Goal: Task Accomplishment & Management: Use online tool/utility

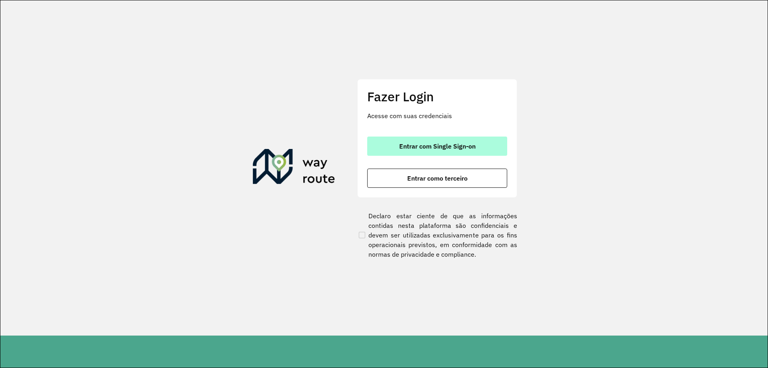
click at [452, 140] on button "Entrar com Single Sign-on" at bounding box center [437, 145] width 140 height 19
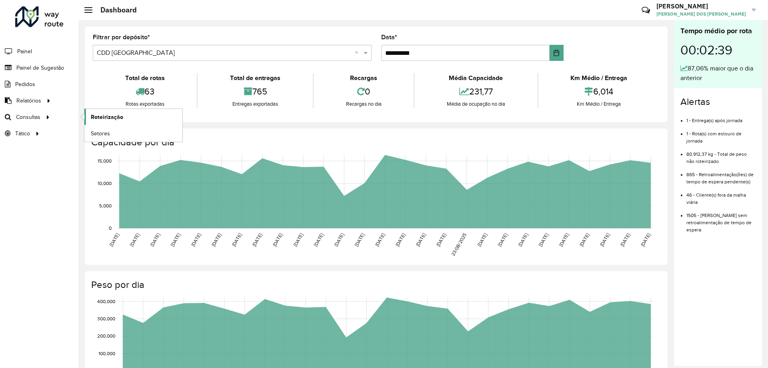
click at [97, 115] on span "Roteirização" at bounding box center [107, 117] width 32 height 8
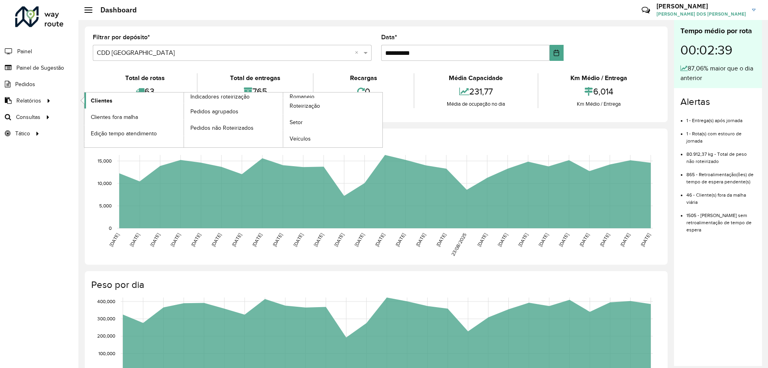
click at [94, 98] on span "Clientes" at bounding box center [102, 100] width 22 height 8
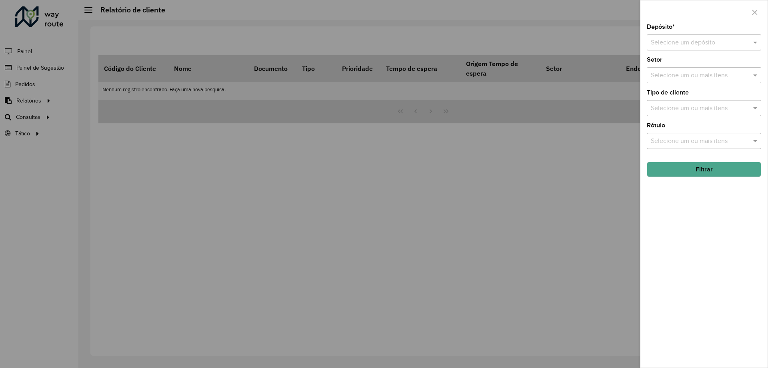
click at [685, 33] on div "Depósito * Selecione um depósito" at bounding box center [704, 37] width 114 height 26
click at [717, 41] on input "text" at bounding box center [696, 43] width 90 height 10
click at [694, 79] on span "CDD Porto Alegre" at bounding box center [690, 79] width 78 height 7
click at [705, 109] on input "text" at bounding box center [700, 109] width 102 height 10
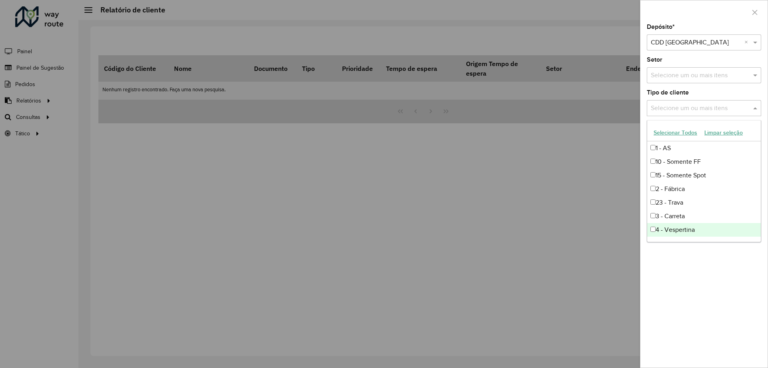
scroll to position [40, 0]
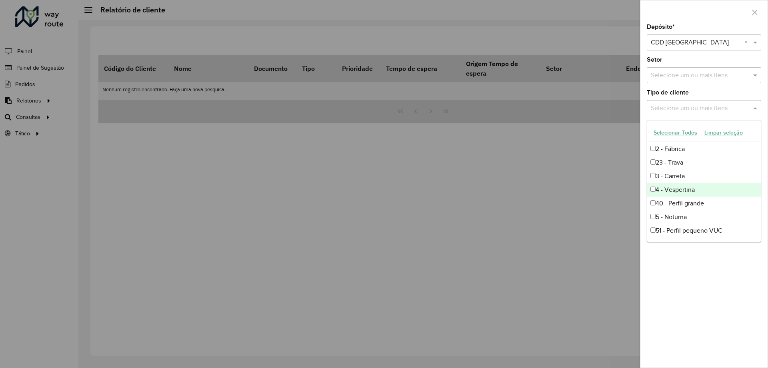
click at [683, 188] on div "4 - Vespertina" at bounding box center [704, 190] width 114 height 14
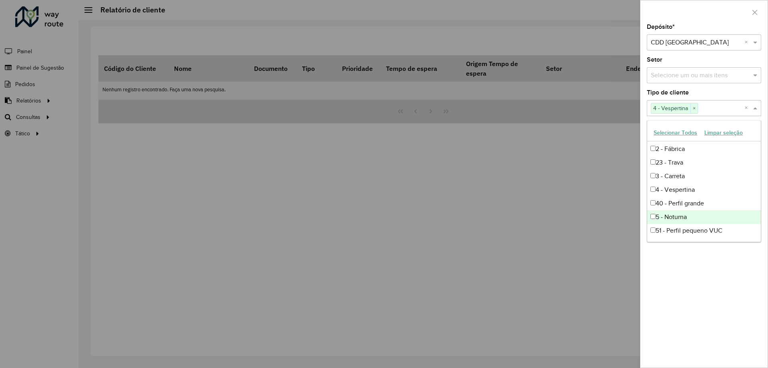
click at [687, 216] on div "5 - Noturna" at bounding box center [704, 217] width 114 height 14
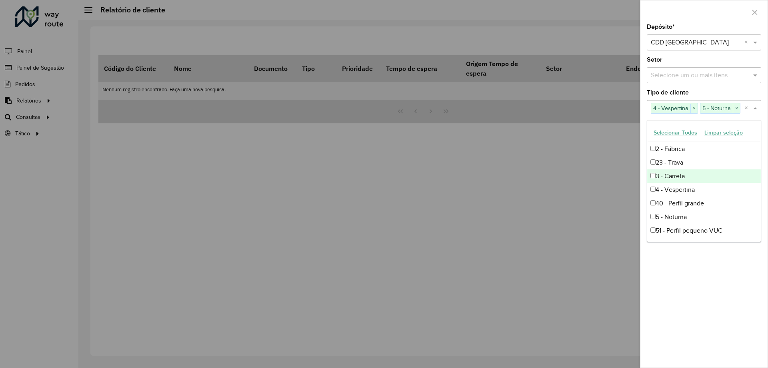
click at [752, 90] on div "Tipo de cliente Selecione um ou mais itens 4 - Vespertina × 5 - Noturna × ×" at bounding box center [704, 103] width 114 height 26
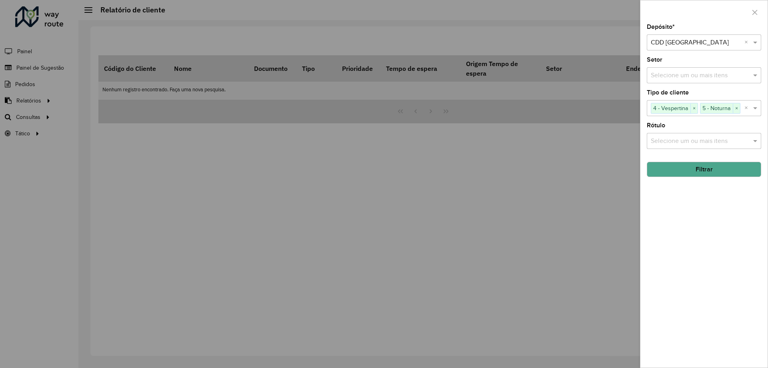
click at [697, 166] on button "Filtrar" at bounding box center [704, 169] width 114 height 15
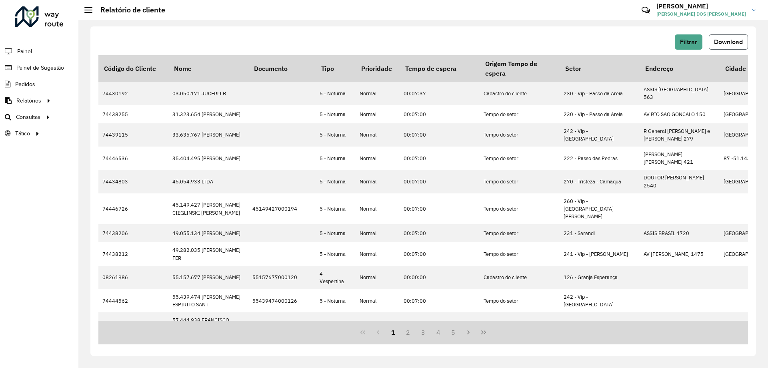
click at [736, 39] on span "Download" at bounding box center [728, 41] width 29 height 7
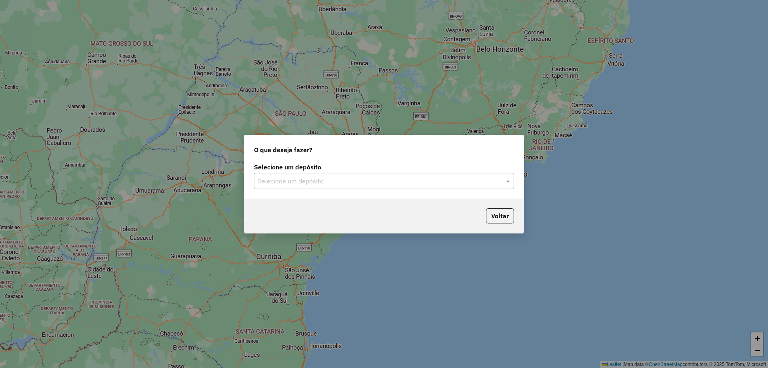
click at [392, 176] on input "text" at bounding box center [376, 181] width 236 height 10
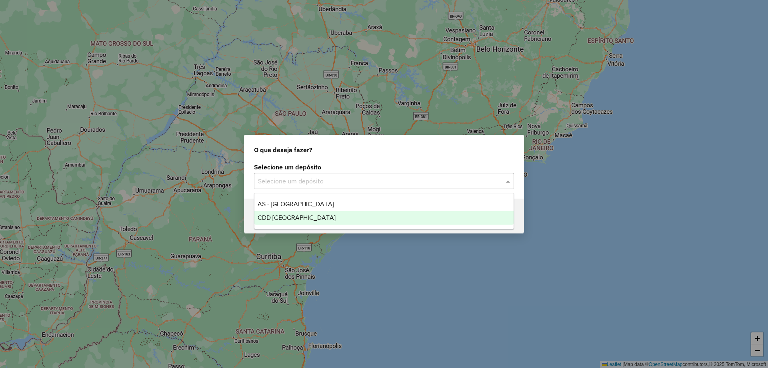
click at [258, 219] on span "CDD Porto Alegre" at bounding box center [297, 217] width 78 height 7
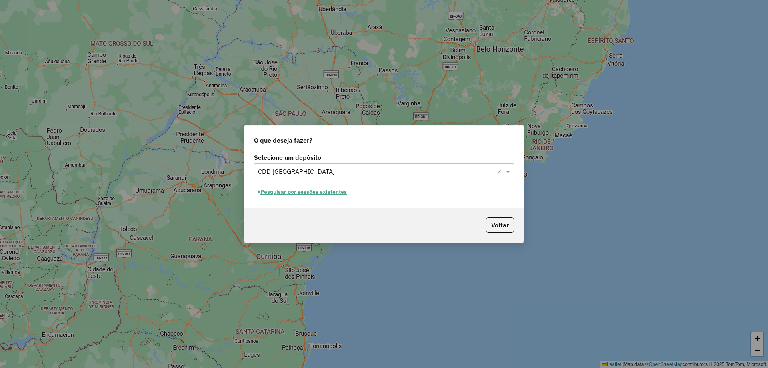
click at [326, 188] on button "Pesquisar por sessões existentes" at bounding box center [302, 192] width 96 height 12
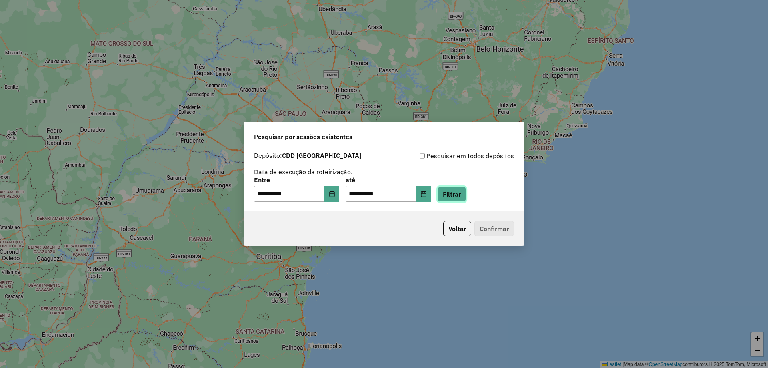
click at [465, 195] on button "Filtrar" at bounding box center [452, 193] width 28 height 15
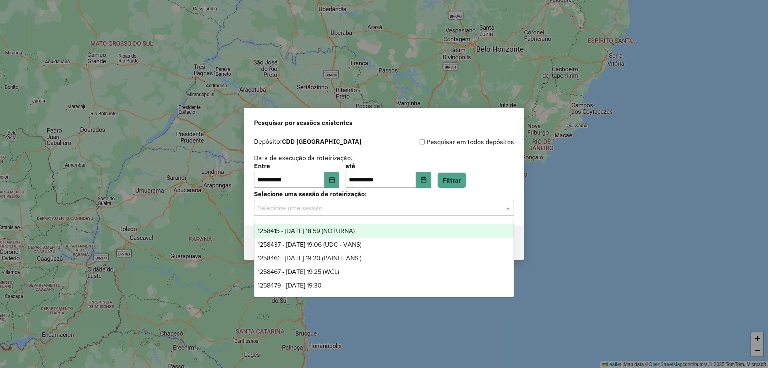
click at [311, 210] on input "text" at bounding box center [376, 208] width 236 height 10
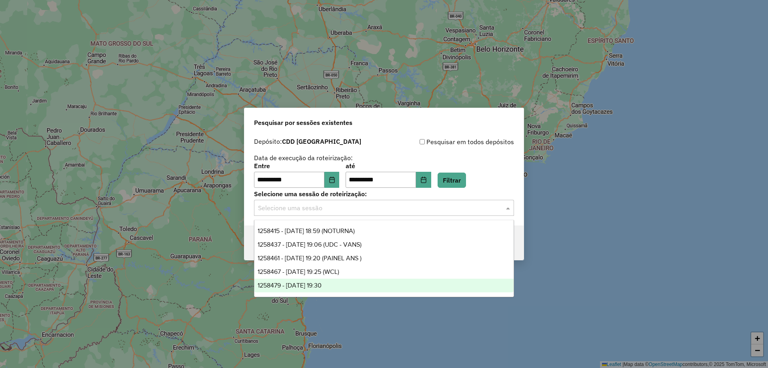
click at [315, 286] on span "1258479 - 03/09/2025 19:30" at bounding box center [290, 285] width 64 height 7
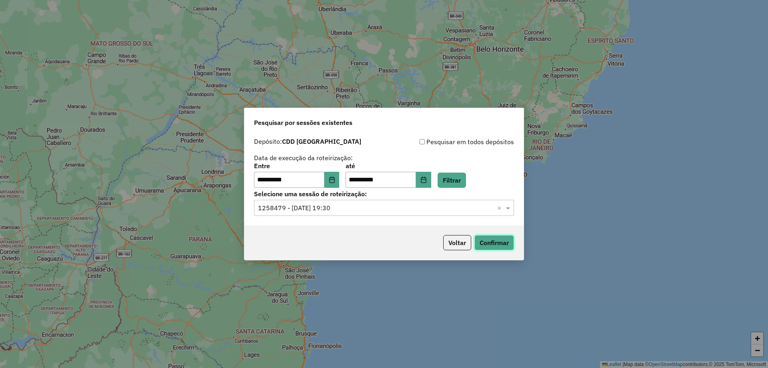
click at [487, 244] on button "Confirmar" at bounding box center [495, 242] width 40 height 15
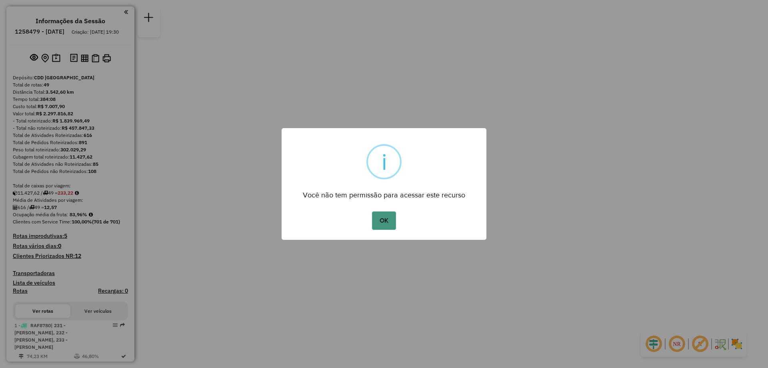
click at [386, 212] on button "OK" at bounding box center [384, 220] width 24 height 18
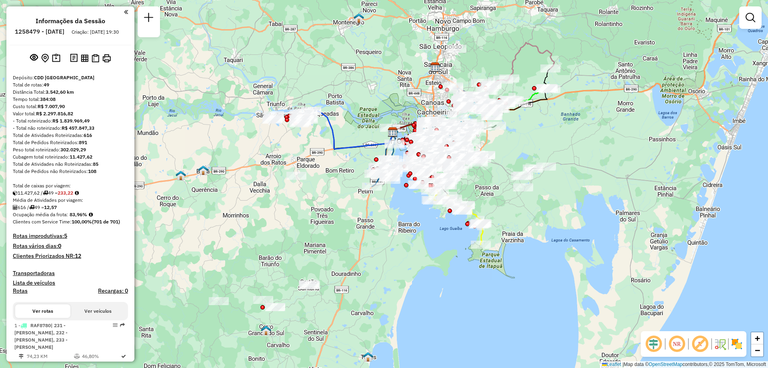
drag, startPoint x: 365, startPoint y: 347, endPoint x: 374, endPoint y: 295, distance: 52.8
click at [374, 295] on div "Janela de atendimento Grade de atendimento Capacidade Transportadoras Veículos …" at bounding box center [384, 184] width 768 height 368
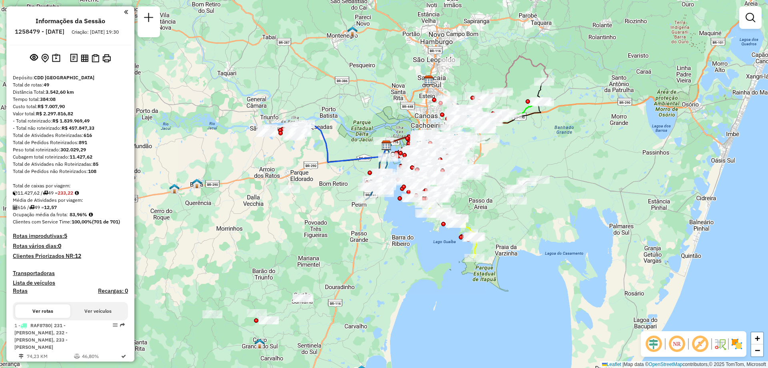
drag, startPoint x: 452, startPoint y: 234, endPoint x: 505, endPoint y: 245, distance: 53.9
click at [505, 245] on div "Janela de atendimento Grade de atendimento Capacidade Transportadoras Veículos …" at bounding box center [384, 184] width 768 height 368
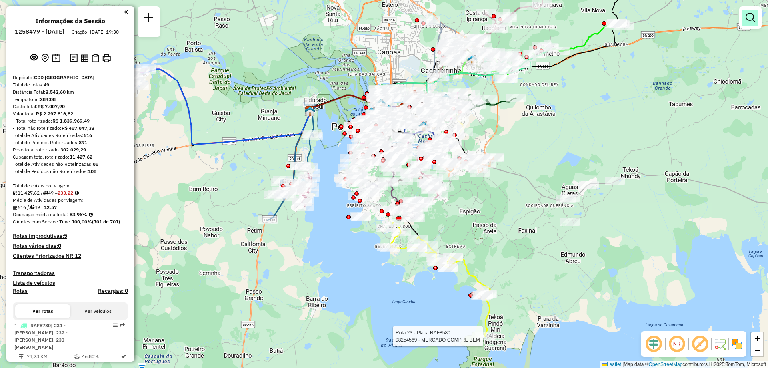
click at [756, 18] on link at bounding box center [751, 18] width 16 height 16
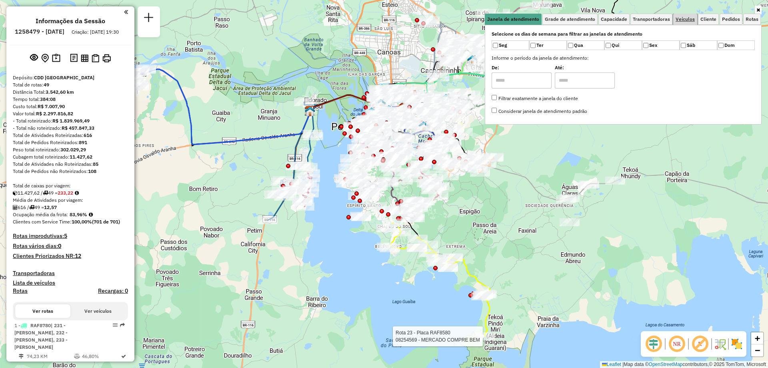
click at [681, 17] on span "Veículos" at bounding box center [685, 19] width 19 height 5
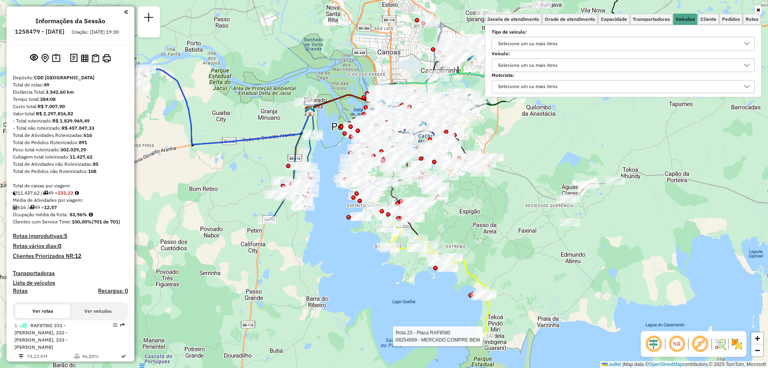
click at [522, 66] on div "Selecione um ou mais itens" at bounding box center [527, 65] width 65 height 13
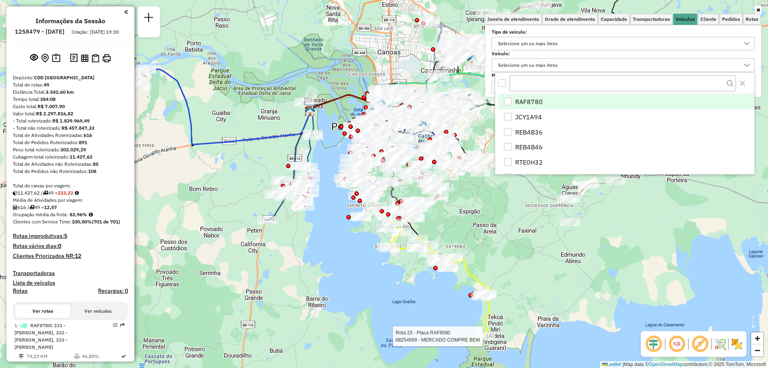
scroll to position [5, 28]
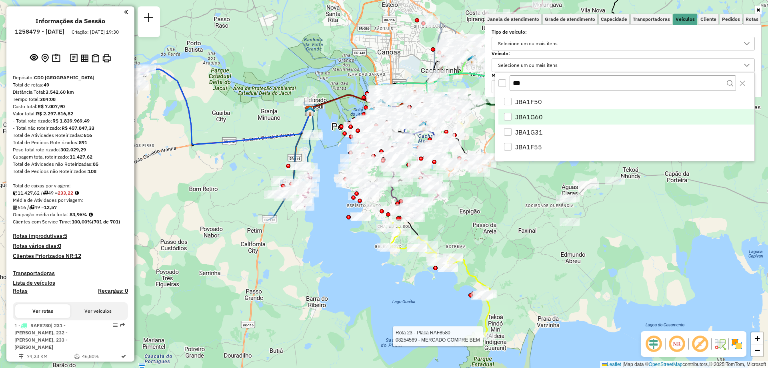
type input "***"
click at [508, 115] on div "JBA1G60" at bounding box center [508, 117] width 8 height 8
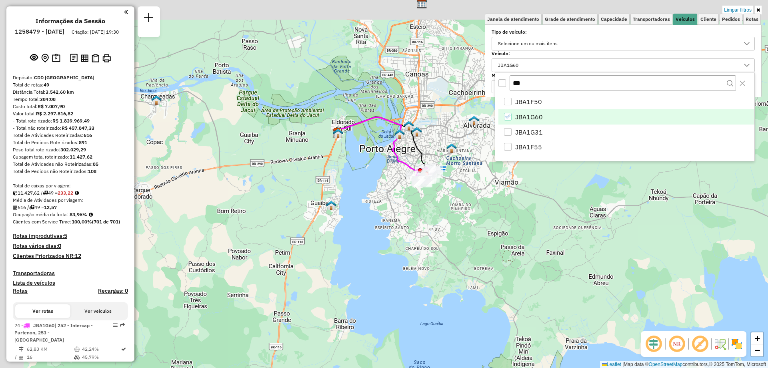
drag, startPoint x: 391, startPoint y: 184, endPoint x: 418, endPoint y: 206, distance: 35.3
click at [418, 206] on div "Limpar filtros Janela de atendimento Grade de atendimento Capacidade Transporta…" at bounding box center [384, 184] width 768 height 368
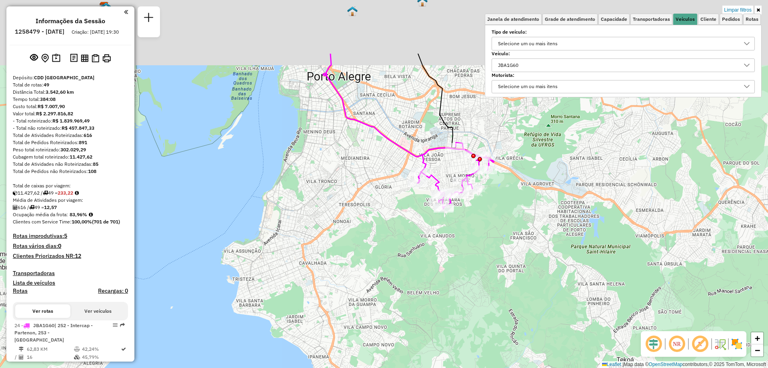
drag, startPoint x: 426, startPoint y: 127, endPoint x: 429, endPoint y: 218, distance: 90.5
click at [429, 218] on div "Limpar filtros Janela de atendimento Grade de atendimento Capacidade Transporta…" at bounding box center [384, 184] width 768 height 368
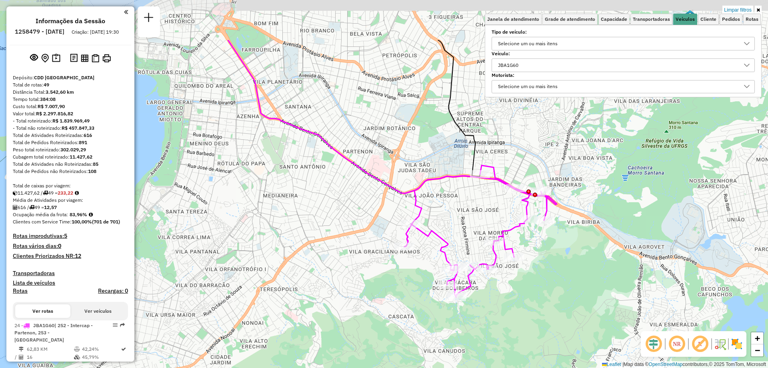
drag, startPoint x: 489, startPoint y: 233, endPoint x: 505, endPoint y: 314, distance: 82.3
click at [505, 314] on div "Limpar filtros Janela de atendimento Grade de atendimento Capacidade Transporta…" at bounding box center [384, 184] width 768 height 368
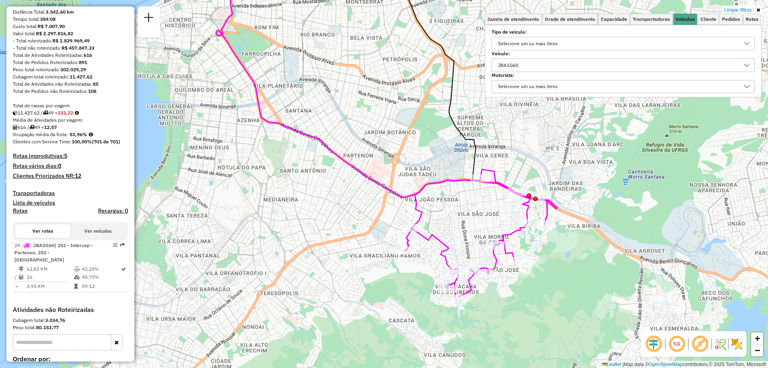
scroll to position [0, 0]
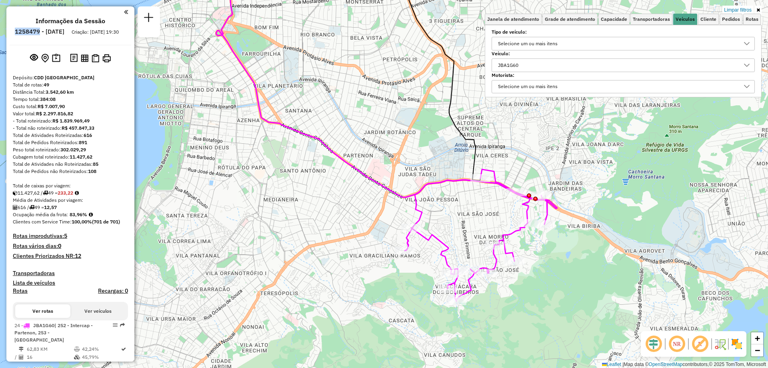
drag, startPoint x: 62, startPoint y: 32, endPoint x: 37, endPoint y: 30, distance: 25.3
click at [37, 30] on h6 "1258479 - 03/09/2025" at bounding box center [40, 31] width 50 height 7
copy h6 "1258479"
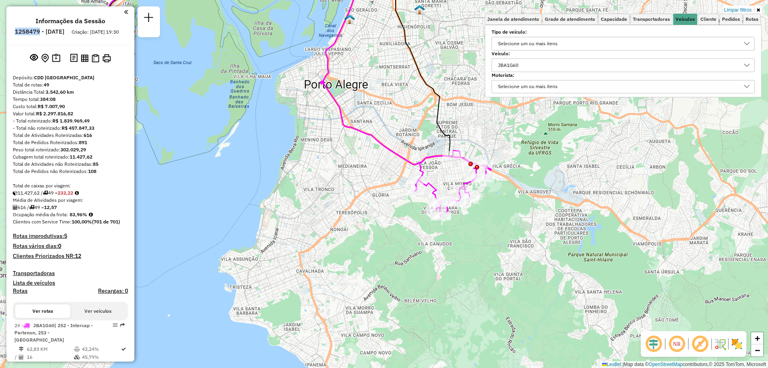
drag, startPoint x: 332, startPoint y: 296, endPoint x: 338, endPoint y: 238, distance: 59.1
click at [338, 238] on div "Limpar filtros Janela de atendimento Grade de atendimento Capacidade Transporta…" at bounding box center [384, 184] width 768 height 368
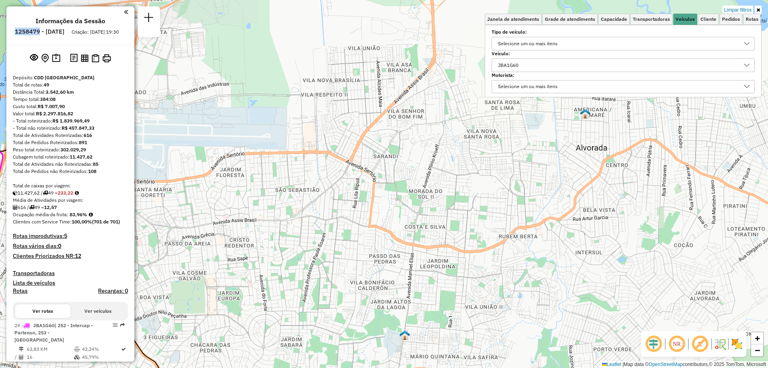
drag, startPoint x: 449, startPoint y: 130, endPoint x: 405, endPoint y: 238, distance: 117.0
click at [405, 238] on div "Limpar filtros Janela de atendimento Grade de atendimento Capacidade Transporta…" at bounding box center [384, 184] width 768 height 368
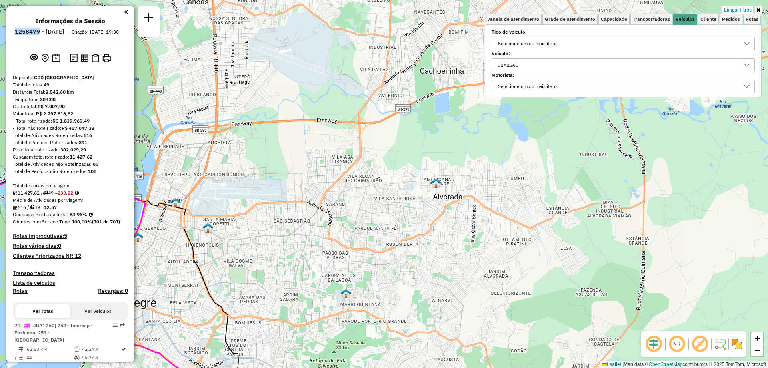
drag, startPoint x: 448, startPoint y: 192, endPoint x: 397, endPoint y: 217, distance: 56.9
click at [397, 217] on div "Limpar filtros Janela de atendimento Grade de atendimento Capacidade Transporta…" at bounding box center [384, 184] width 768 height 368
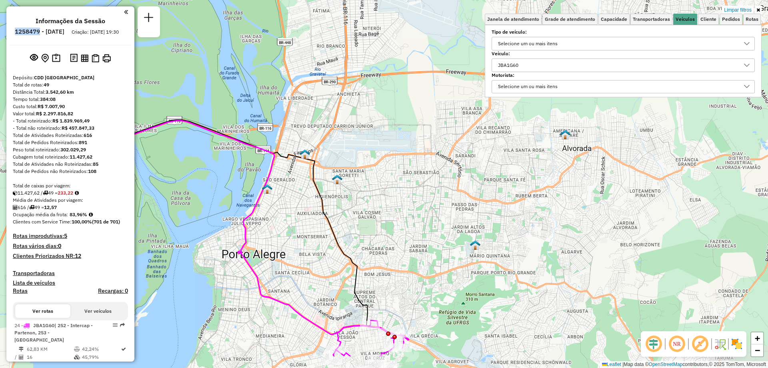
drag, startPoint x: 294, startPoint y: 281, endPoint x: 419, endPoint y: 235, distance: 133.2
click at [419, 235] on div "Limpar filtros Janela de atendimento Grade de atendimento Capacidade Transporta…" at bounding box center [384, 184] width 768 height 368
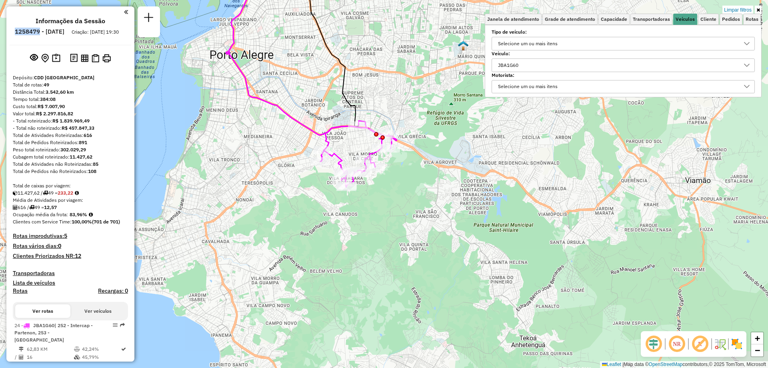
drag, startPoint x: 445, startPoint y: 296, endPoint x: 434, endPoint y: 94, distance: 202.3
click at [434, 94] on div "Limpar filtros Janela de atendimento Grade de atendimento Capacidade Transporta…" at bounding box center [384, 184] width 768 height 368
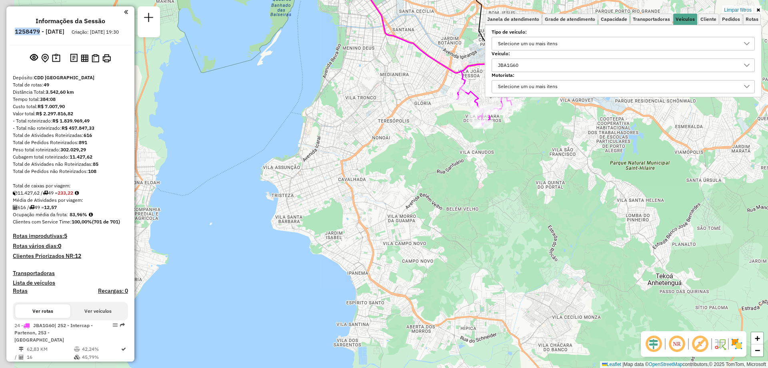
drag, startPoint x: 279, startPoint y: 255, endPoint x: 409, endPoint y: 194, distance: 143.6
click at [408, 197] on div "Limpar filtros Janela de atendimento Grade de atendimento Capacidade Transporta…" at bounding box center [384, 184] width 768 height 368
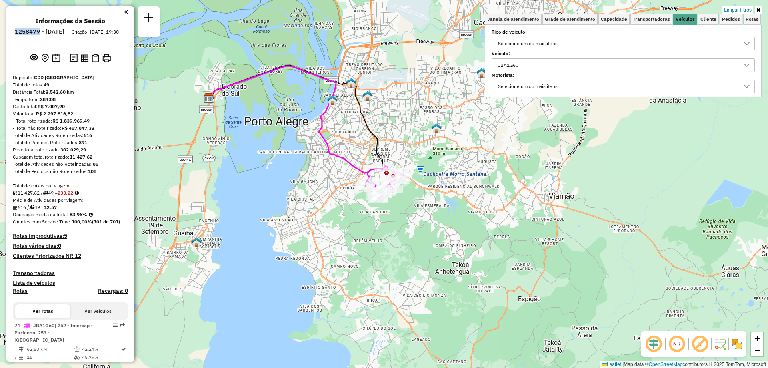
drag, startPoint x: 425, startPoint y: 167, endPoint x: 356, endPoint y: 208, distance: 80.4
click at [356, 208] on div "Limpar filtros Janela de atendimento Grade de atendimento Capacidade Transporta…" at bounding box center [384, 184] width 768 height 368
